Goal: Transaction & Acquisition: Purchase product/service

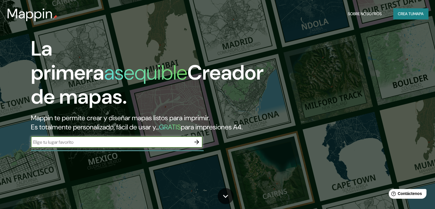
click at [410, 15] on font "Crea tu" at bounding box center [404, 13] width 15 height 5
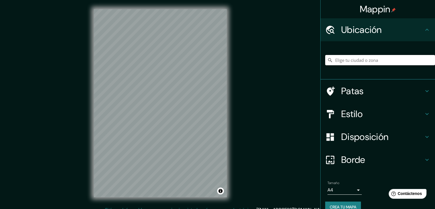
click at [391, 59] on input "Elige tu ciudad o zona" at bounding box center [380, 60] width 110 height 10
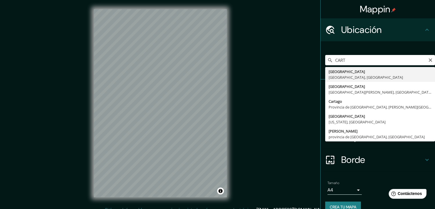
type input "[GEOGRAPHIC_DATA], [GEOGRAPHIC_DATA], [GEOGRAPHIC_DATA]"
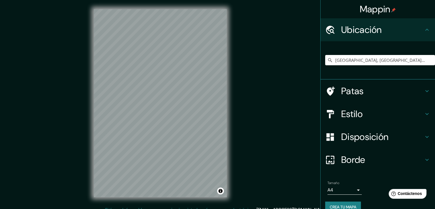
click at [361, 119] on div "Estilo" at bounding box center [377, 113] width 114 height 23
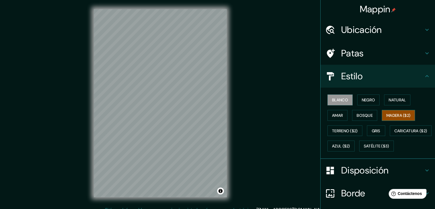
click at [392, 113] on font "Madera ($2)" at bounding box center [398, 115] width 24 height 5
click at [345, 132] on font "Terreno ($2)" at bounding box center [345, 130] width 26 height 5
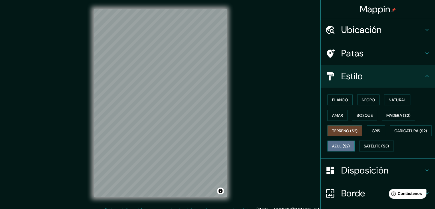
click at [354, 144] on button "Azul ($2)" at bounding box center [340, 145] width 27 height 11
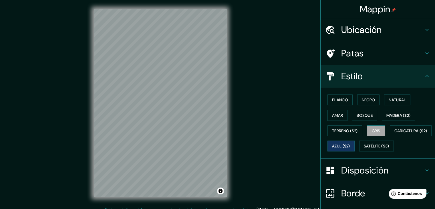
click at [373, 130] on font "Gris" at bounding box center [375, 130] width 9 height 5
click at [363, 149] on font "Satélite ($3)" at bounding box center [375, 145] width 25 height 5
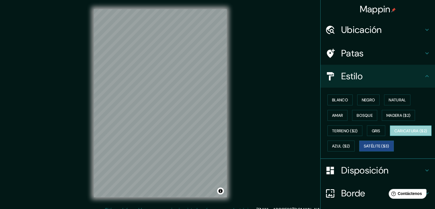
click at [394, 133] on font "Caricatura ($2)" at bounding box center [410, 130] width 33 height 5
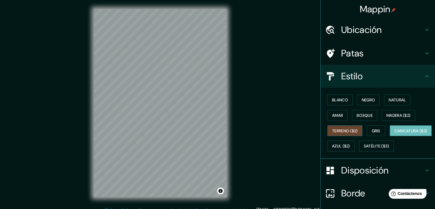
click at [343, 129] on font "Terreno ($2)" at bounding box center [345, 130] width 26 height 5
click at [337, 113] on font "Amar" at bounding box center [337, 115] width 11 height 5
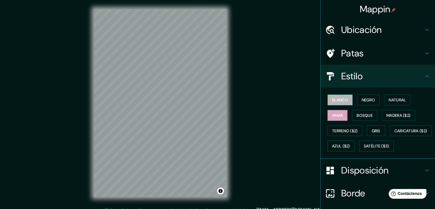
click at [337, 101] on font "Blanco" at bounding box center [340, 99] width 16 height 5
click at [363, 96] on font "Negro" at bounding box center [367, 99] width 13 height 7
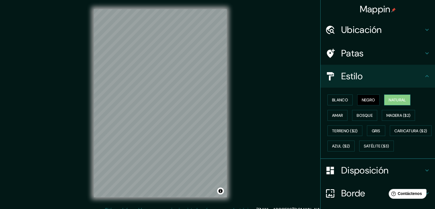
click at [394, 97] on font "Natural" at bounding box center [396, 99] width 17 height 5
click at [341, 115] on button "Amar" at bounding box center [337, 115] width 20 height 11
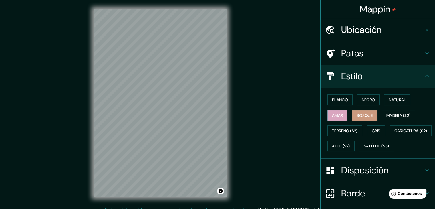
click at [357, 114] on font "Bosque" at bounding box center [364, 115] width 16 height 5
click at [389, 115] on font "Madera ($2)" at bounding box center [398, 115] width 24 height 5
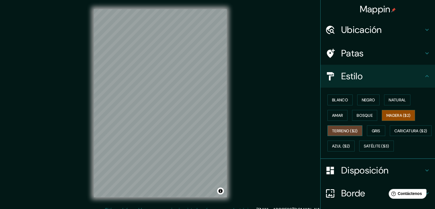
click at [336, 134] on button "Terreno ($2)" at bounding box center [344, 130] width 35 height 11
click at [372, 129] on font "Gris" at bounding box center [375, 130] width 9 height 5
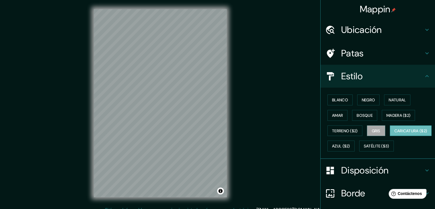
click at [394, 133] on font "Caricatura ($2)" at bounding box center [410, 130] width 33 height 5
click at [350, 143] on font "Azul ($2)" at bounding box center [341, 145] width 18 height 5
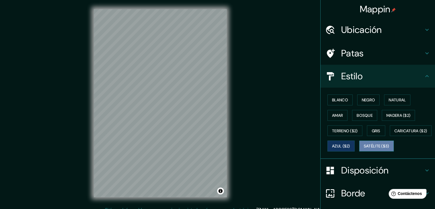
click at [363, 149] on font "Satélite ($3)" at bounding box center [375, 145] width 25 height 5
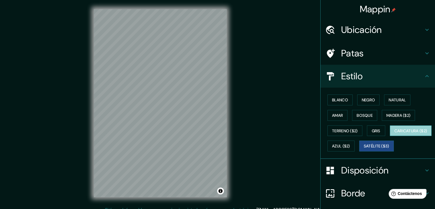
click at [394, 133] on font "Caricatura ($2)" at bounding box center [410, 130] width 33 height 5
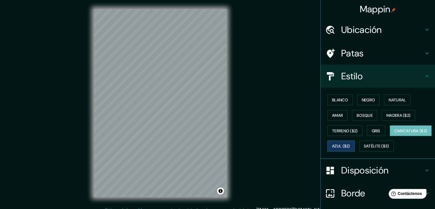
click at [350, 145] on font "Azul ($2)" at bounding box center [341, 145] width 18 height 5
click at [372, 133] on font "Gris" at bounding box center [375, 130] width 9 height 7
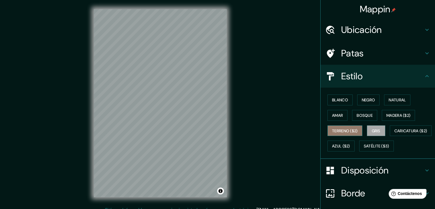
click at [347, 132] on font "Terreno ($2)" at bounding box center [345, 130] width 26 height 5
click at [360, 117] on font "Bosque" at bounding box center [364, 114] width 16 height 7
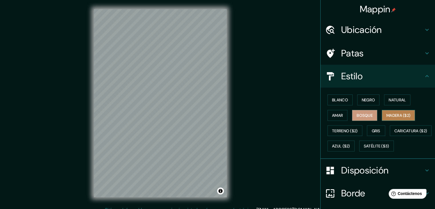
click at [404, 113] on font "Madera ($2)" at bounding box center [398, 115] width 24 height 5
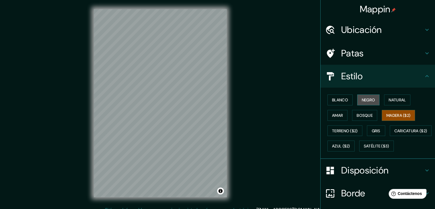
click at [366, 100] on font "Negro" at bounding box center [367, 99] width 13 height 5
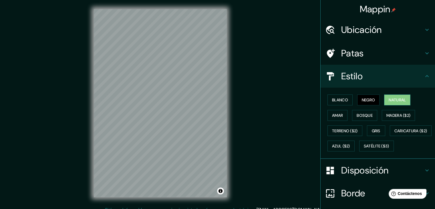
click at [391, 100] on font "Natural" at bounding box center [396, 99] width 17 height 5
click at [341, 99] on font "Blanco" at bounding box center [340, 99] width 16 height 5
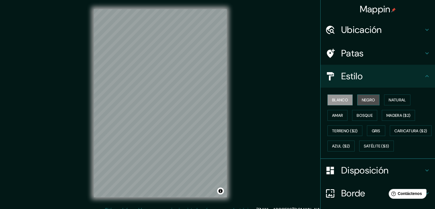
click at [361, 102] on font "Negro" at bounding box center [367, 99] width 13 height 5
click at [338, 102] on font "Blanco" at bounding box center [340, 99] width 16 height 5
click at [368, 95] on button "Negro" at bounding box center [368, 99] width 23 height 11
click at [376, 129] on font "Gris" at bounding box center [375, 130] width 9 height 5
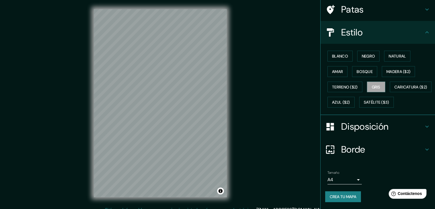
scroll to position [7, 0]
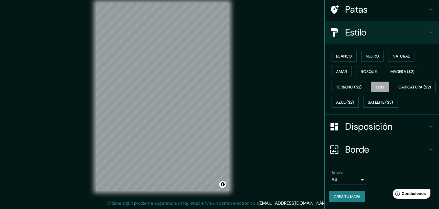
click at [346, 181] on body "Mappin Ubicación [GEOGRAPHIC_DATA], [GEOGRAPHIC_DATA], [GEOGRAPHIC_DATA] Patas …" at bounding box center [219, 97] width 439 height 209
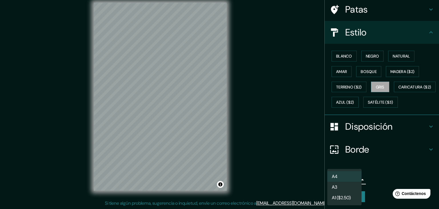
click at [375, 177] on div at bounding box center [219, 104] width 439 height 209
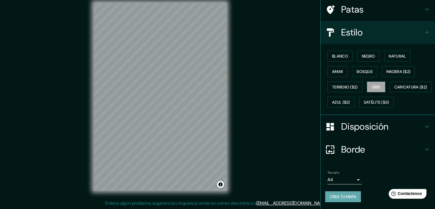
click at [351, 193] on font "Crea tu mapa" at bounding box center [342, 196] width 27 height 7
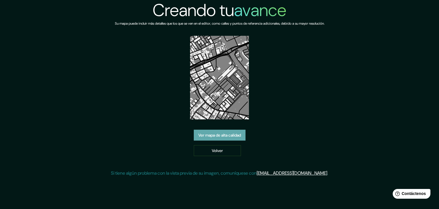
click at [234, 137] on font "Ver mapa de alta calidad" at bounding box center [219, 134] width 43 height 5
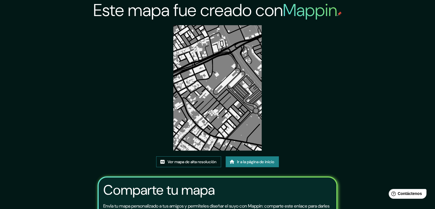
click at [206, 165] on font "Ver mapa de alta resolución" at bounding box center [191, 161] width 49 height 7
